Goal: Find specific page/section: Find specific page/section

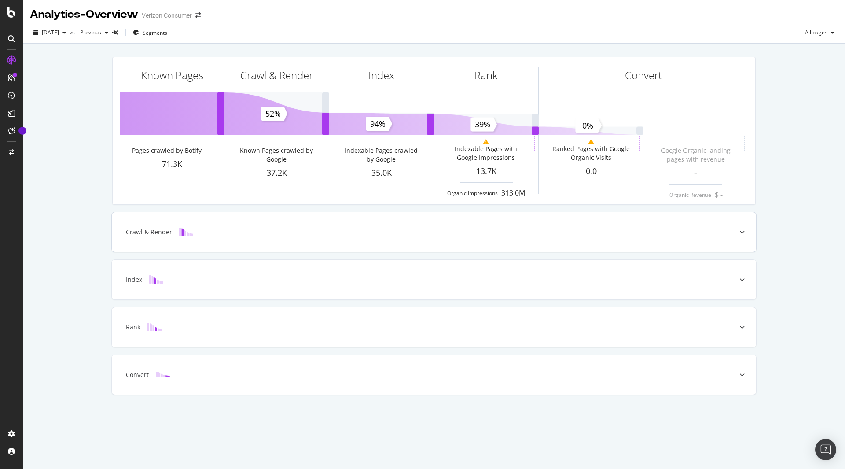
click at [310, 240] on div "Crawl & Render" at bounding box center [434, 232] width 645 height 40
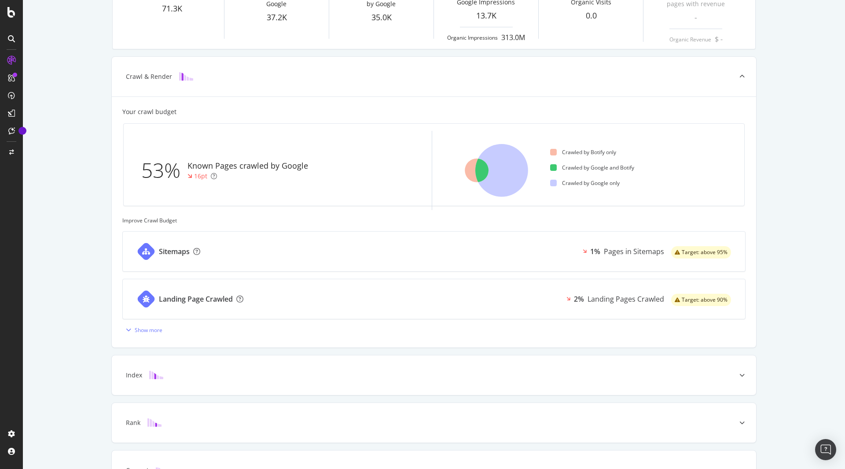
scroll to position [171, 0]
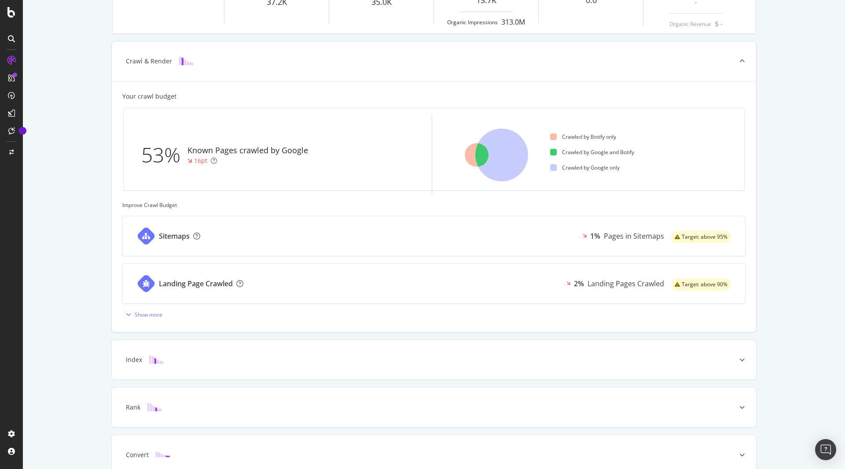
click at [487, 237] on div "Sitemaps 1% Pages in Sitemaps Target: above 95%" at bounding box center [434, 236] width 623 height 40
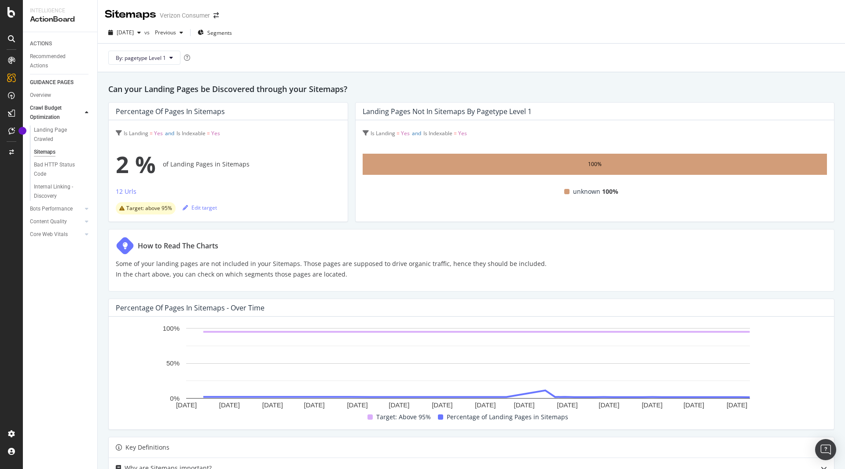
click at [520, 168] on div "100%" at bounding box center [595, 164] width 465 height 21
